Goal: Task Accomplishment & Management: Complete application form

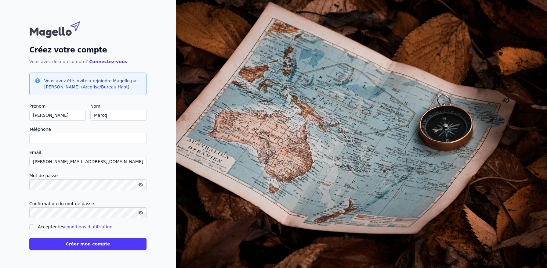
click at [76, 140] on input "Téléphone" at bounding box center [88, 138] width 118 height 11
type input "[PHONE_NUMBER]"
click at [30, 226] on input "Accepter les conditions d'utilisation" at bounding box center [31, 227] width 5 height 5
checkbox input "true"
click at [66, 241] on button "Créer mon compte" at bounding box center [87, 244] width 117 height 12
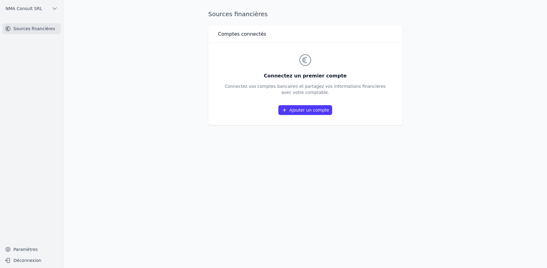
click at [305, 111] on link "Ajouter un compte" at bounding box center [306, 110] width 54 height 10
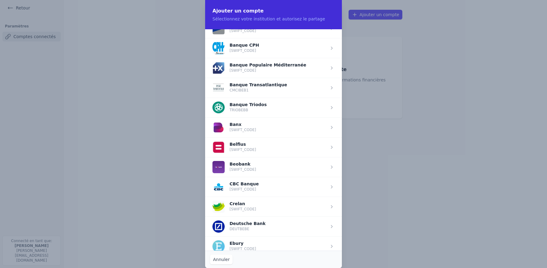
scroll to position [131, 0]
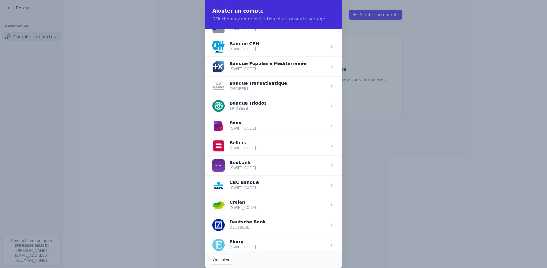
click at [261, 167] on span "button" at bounding box center [273, 166] width 137 height 20
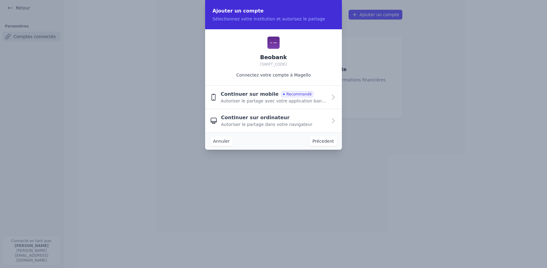
scroll to position [0, 0]
click at [256, 98] on span "Autoriser le partage avec votre application bancaire" at bounding box center [274, 101] width 107 height 6
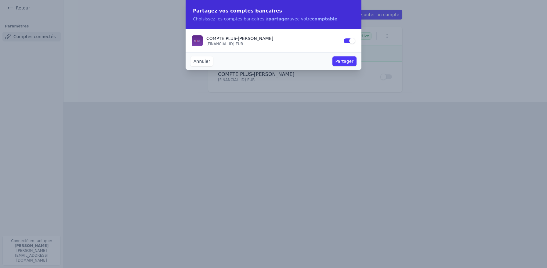
click at [347, 62] on button "Partager" at bounding box center [345, 62] width 24 height 10
